Goal: Transaction & Acquisition: Purchase product/service

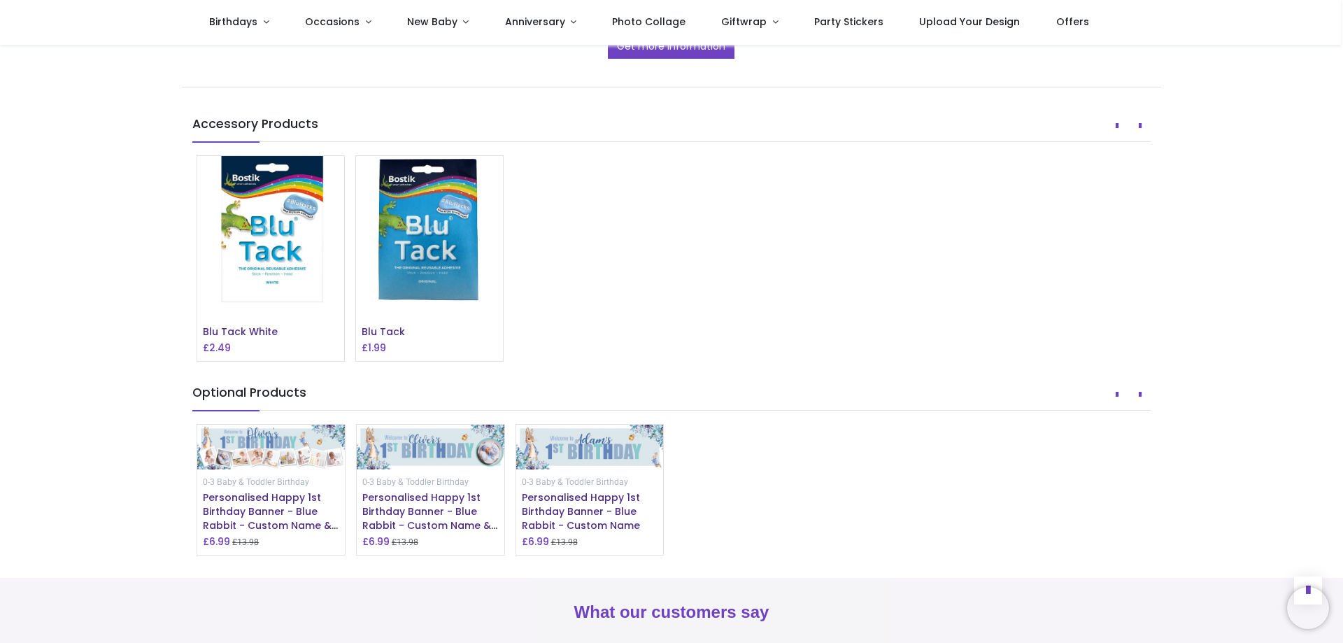
scroll to position [909, 0]
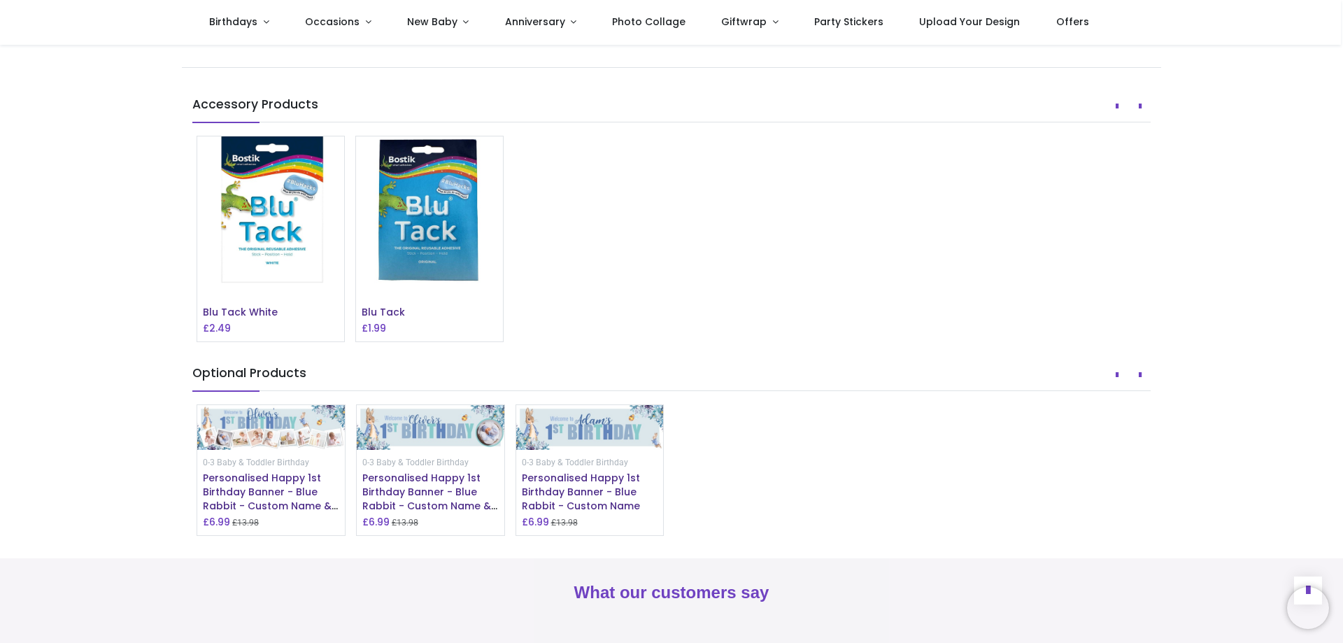
drag, startPoint x: 1340, startPoint y: 478, endPoint x: 1340, endPoint y: 466, distance: 11.9
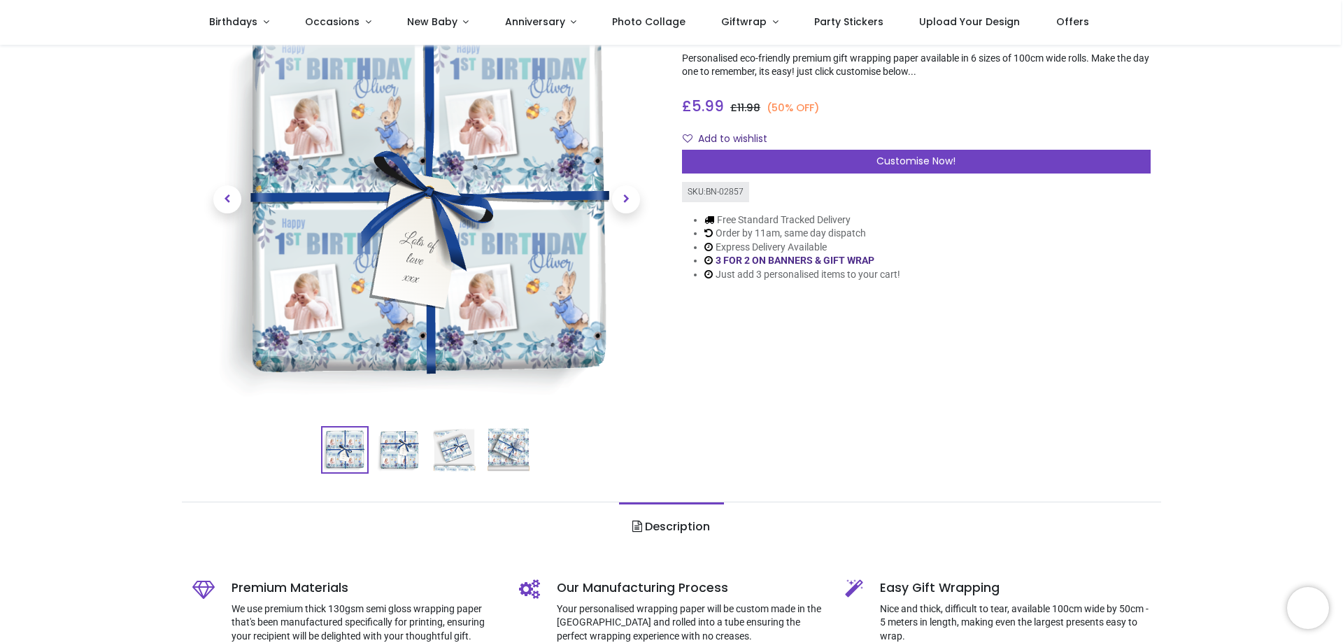
scroll to position [0, 0]
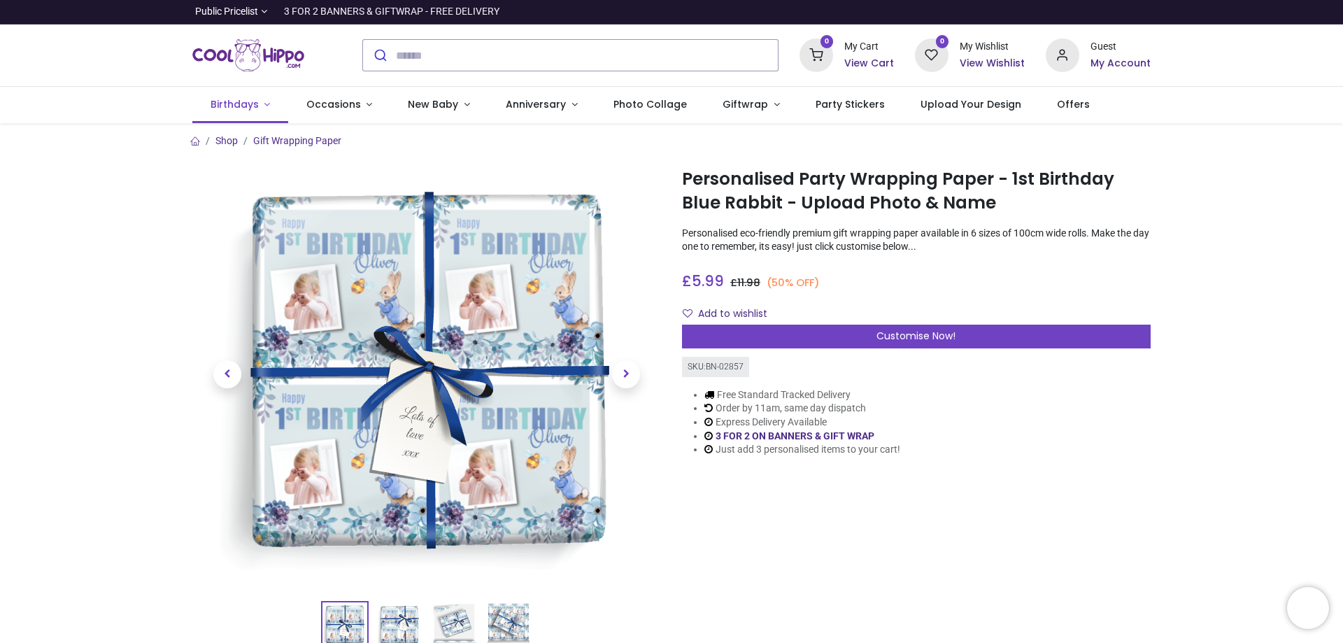
click at [231, 106] on span "Birthdays" at bounding box center [234, 104] width 48 height 14
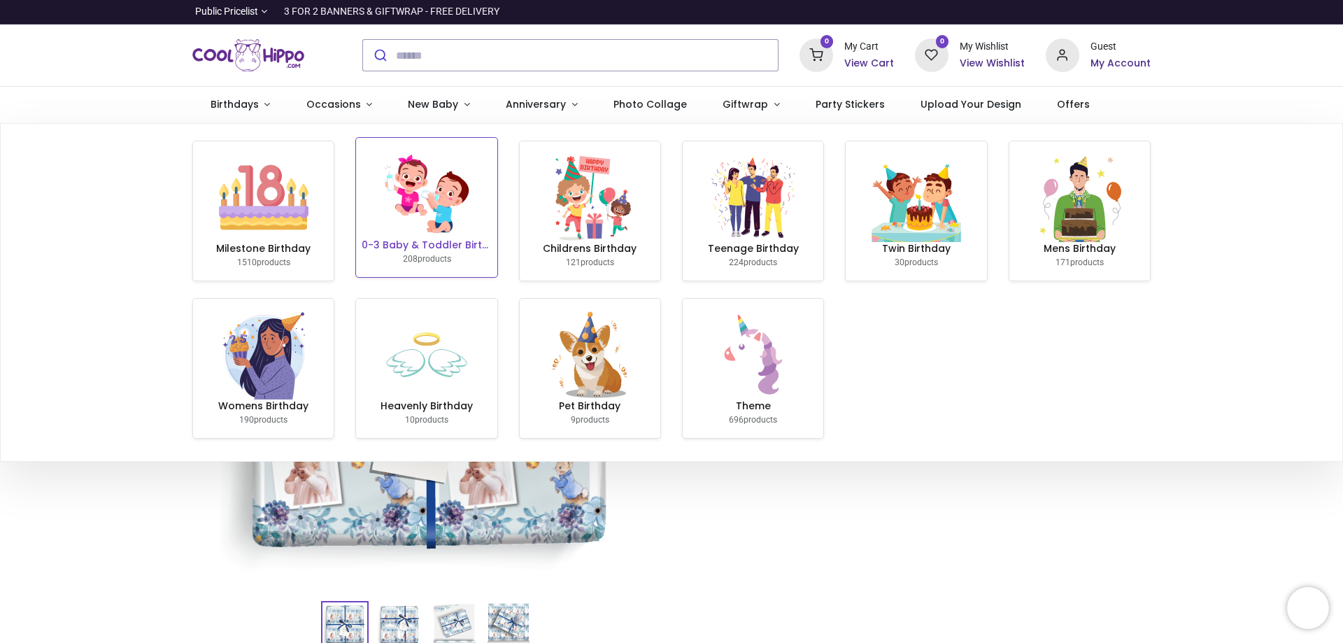
click at [409, 251] on h6 "0-3 Baby & Toddler Birthday" at bounding box center [426, 245] width 129 height 14
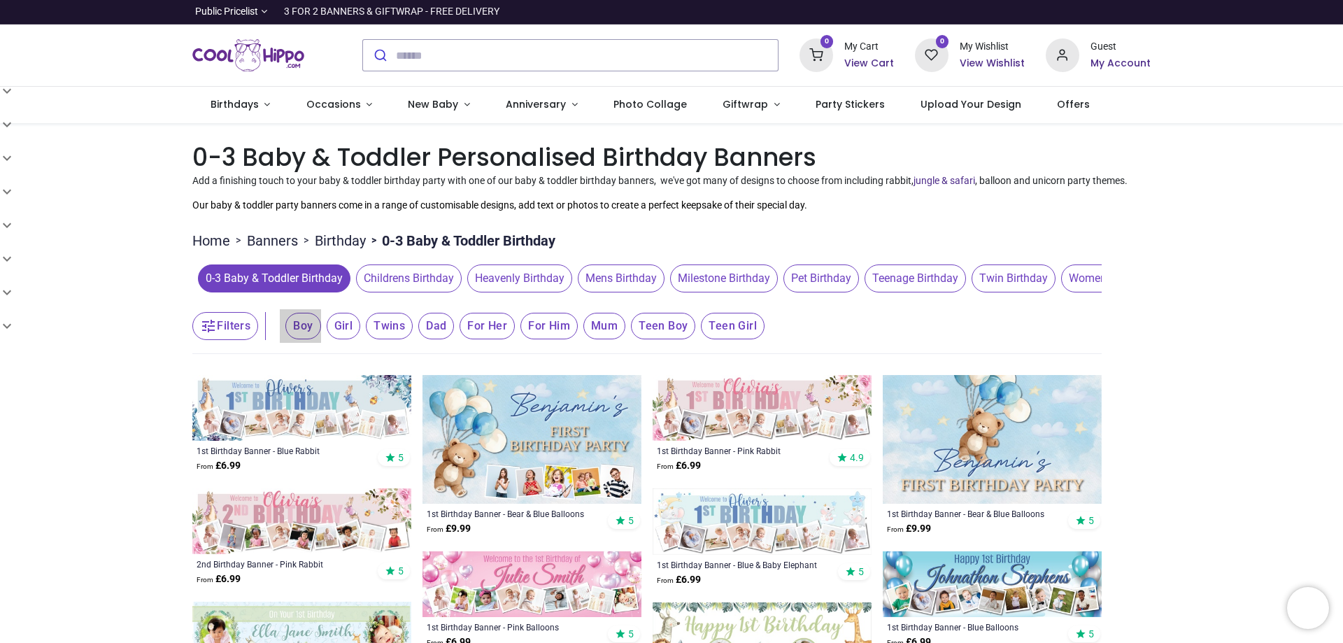
click at [300, 326] on span "Boy" at bounding box center [302, 326] width 35 height 27
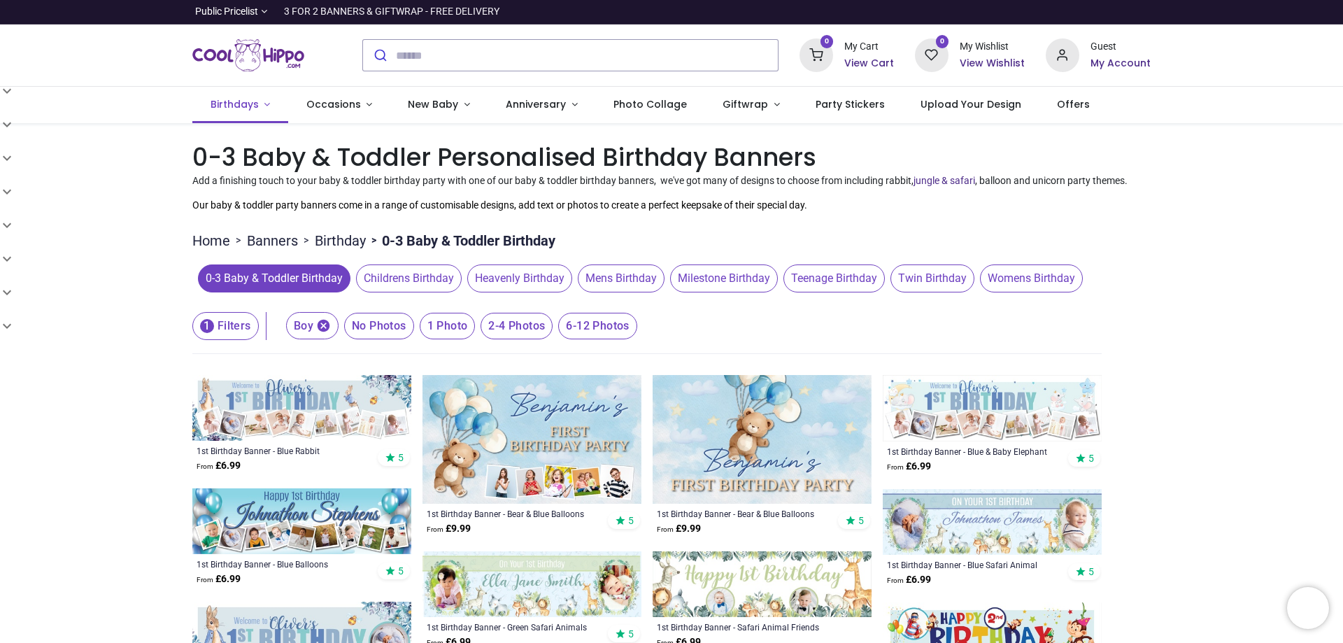
click at [248, 104] on span "Birthdays" at bounding box center [234, 104] width 48 height 14
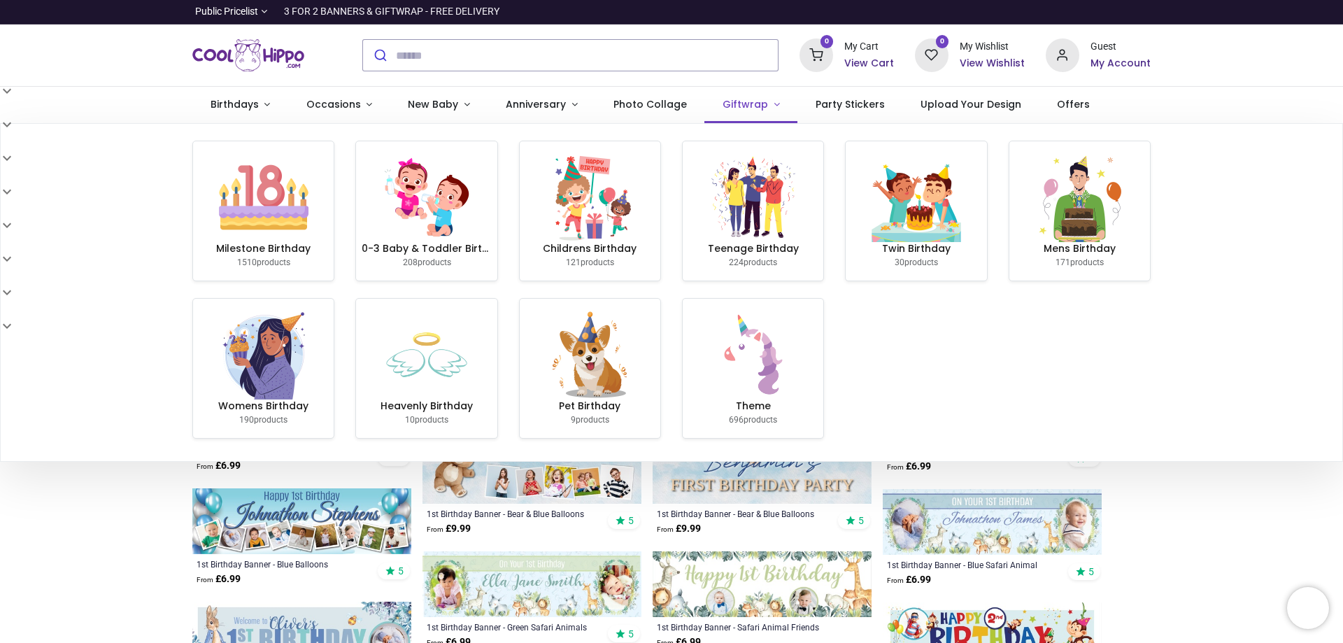
click at [738, 102] on span "Giftwrap" at bounding box center [744, 104] width 45 height 14
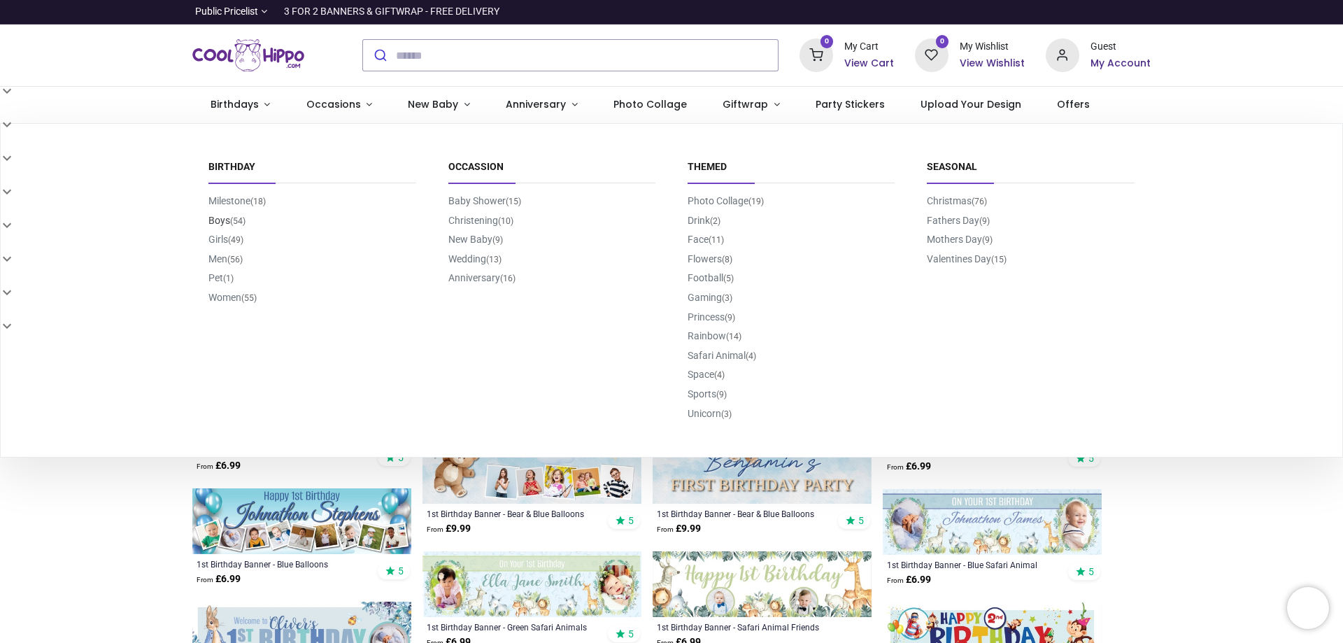
click at [219, 219] on link "Boys (54)" at bounding box center [226, 220] width 37 height 11
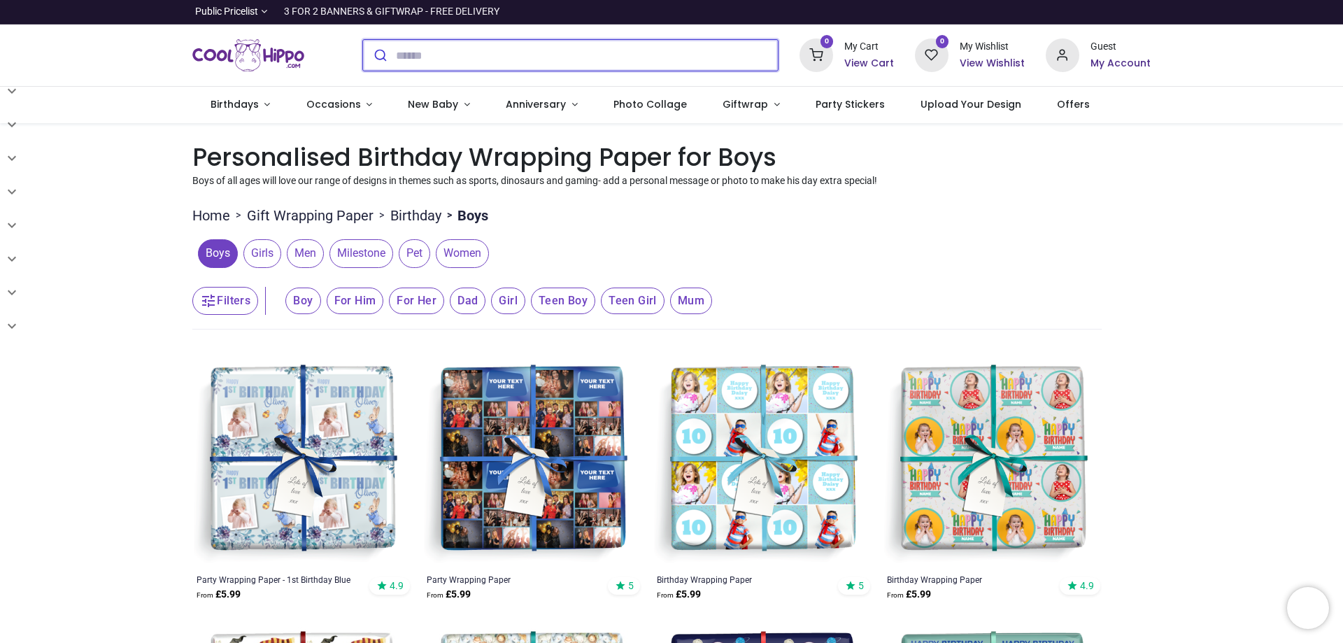
drag, startPoint x: 454, startPoint y: 52, endPoint x: 484, endPoint y: 80, distance: 40.6
click at [454, 55] on input "search" at bounding box center [587, 55] width 382 height 31
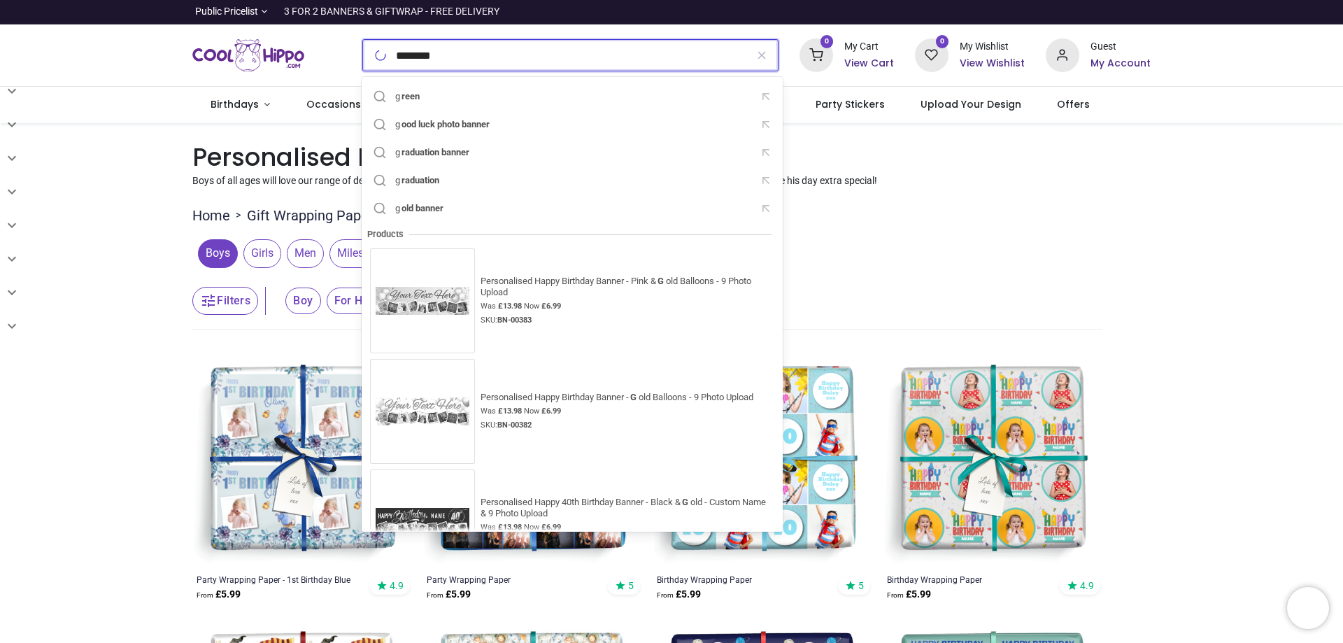
type input "********"
click at [0, 0] on button "submit" at bounding box center [0, 0] width 0 height 0
